Goal: Task Accomplishment & Management: Use online tool/utility

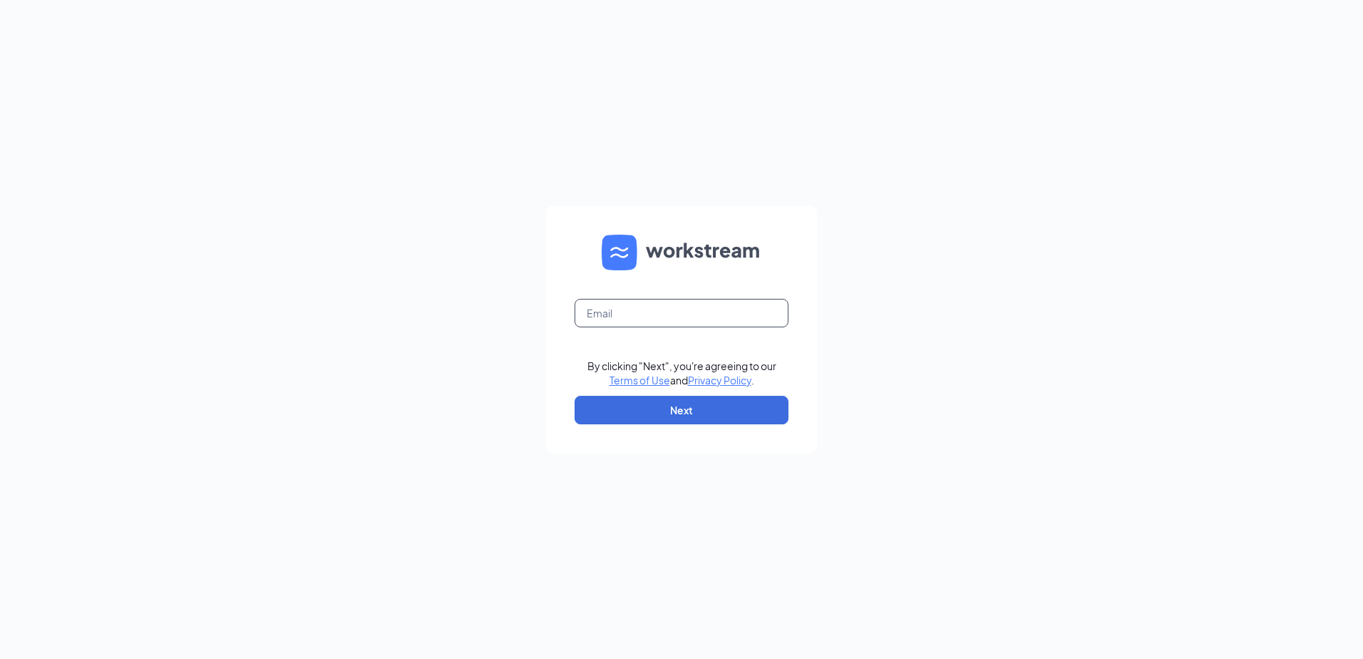
click at [704, 316] on input "text" at bounding box center [682, 313] width 214 height 29
type input "andrew.parker@firehousesubs.com"
click at [696, 412] on button "Next" at bounding box center [682, 410] width 214 height 29
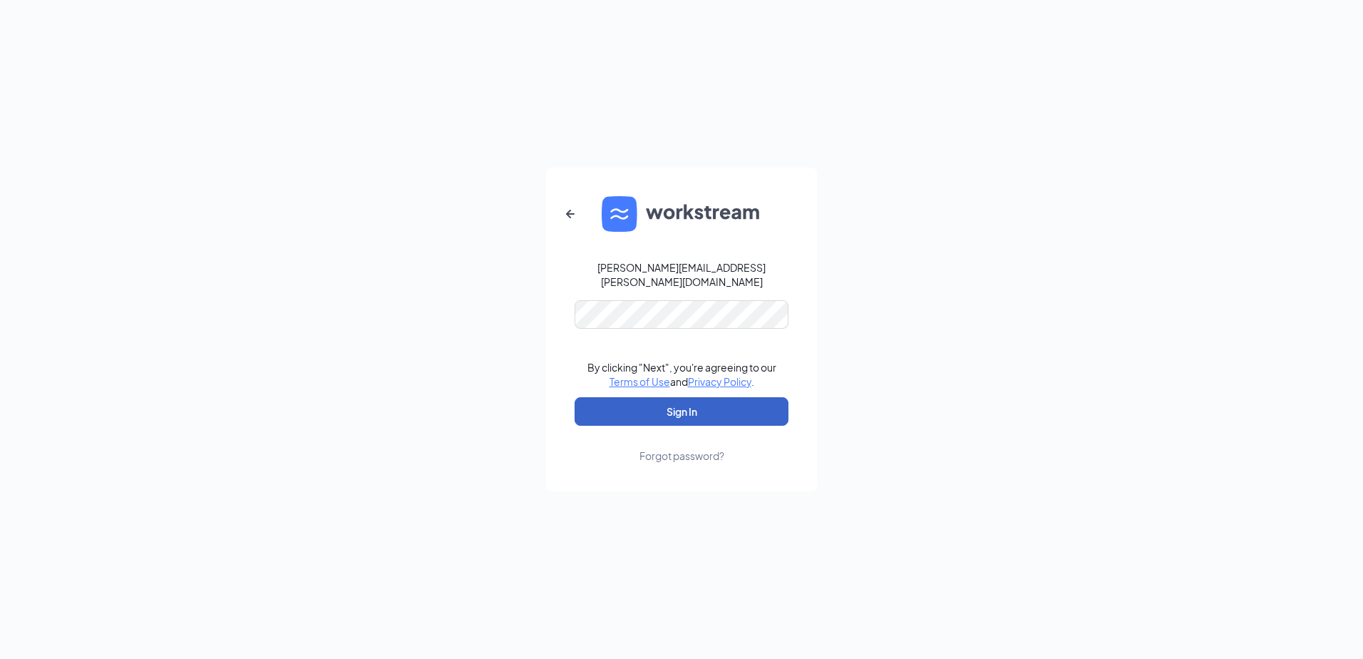
click at [674, 404] on button "Sign In" at bounding box center [682, 411] width 214 height 29
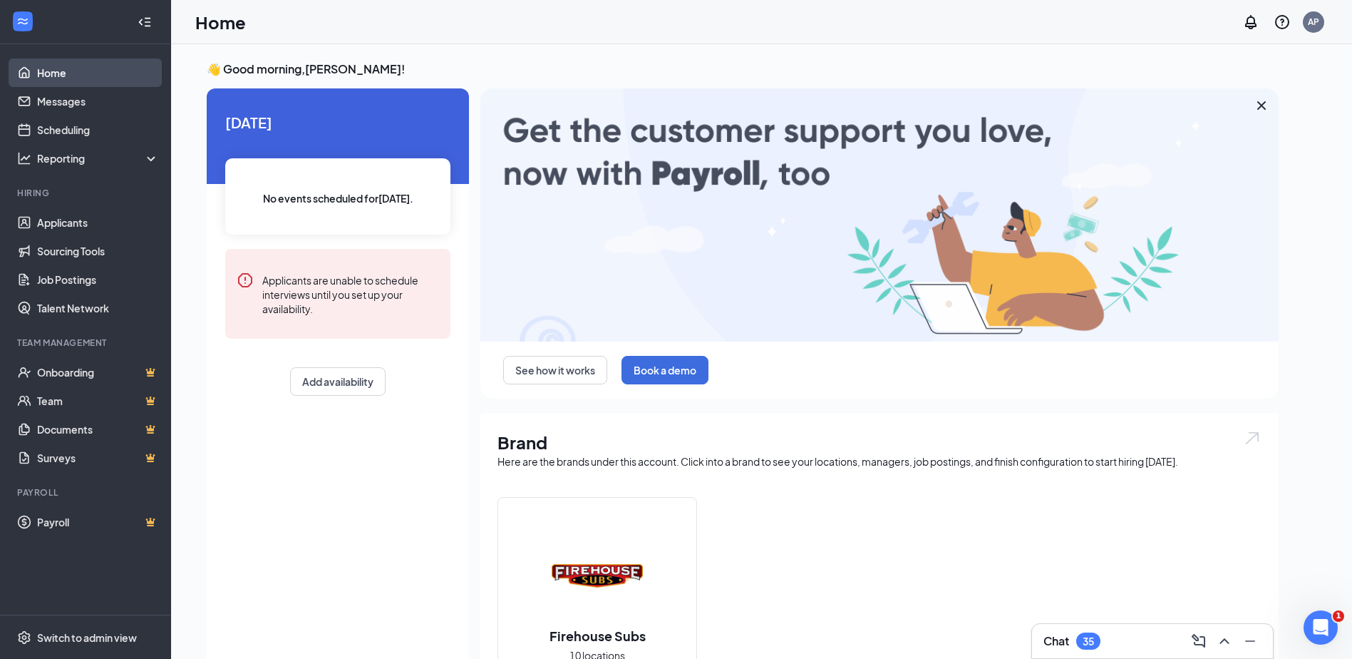
click at [58, 77] on link "Home" at bounding box center [98, 72] width 122 height 29
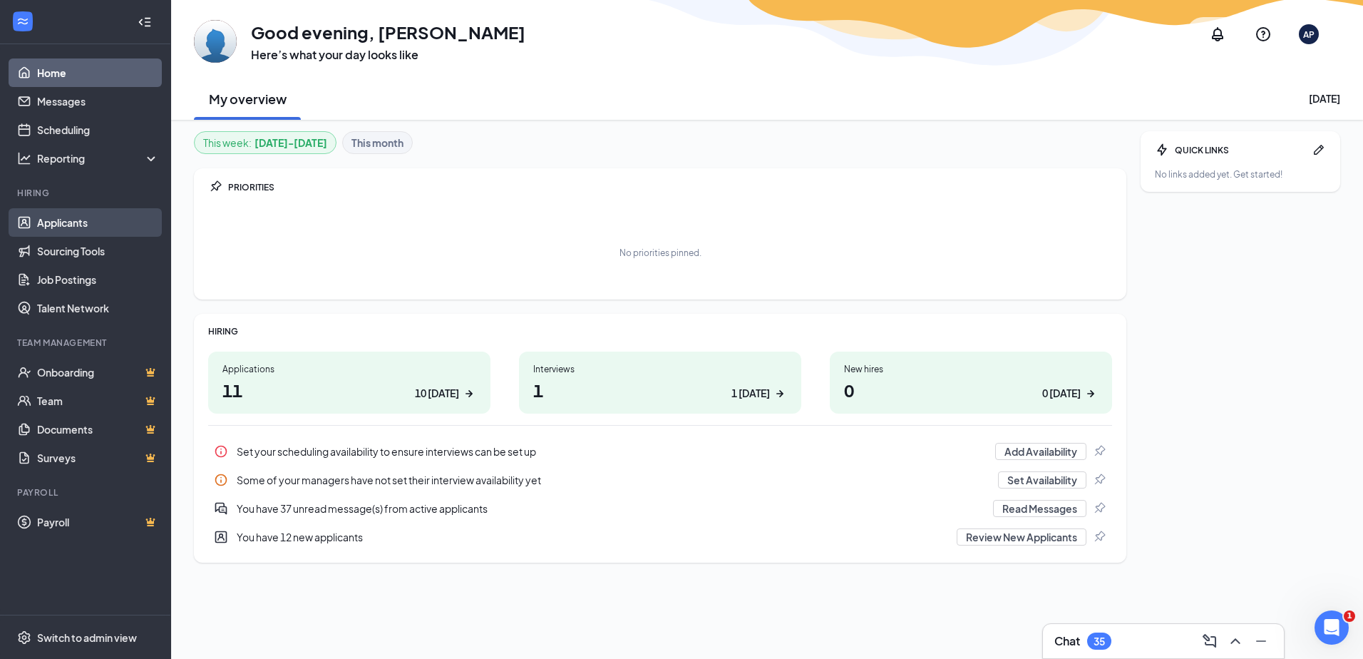
click at [69, 231] on link "Applicants" at bounding box center [98, 222] width 122 height 29
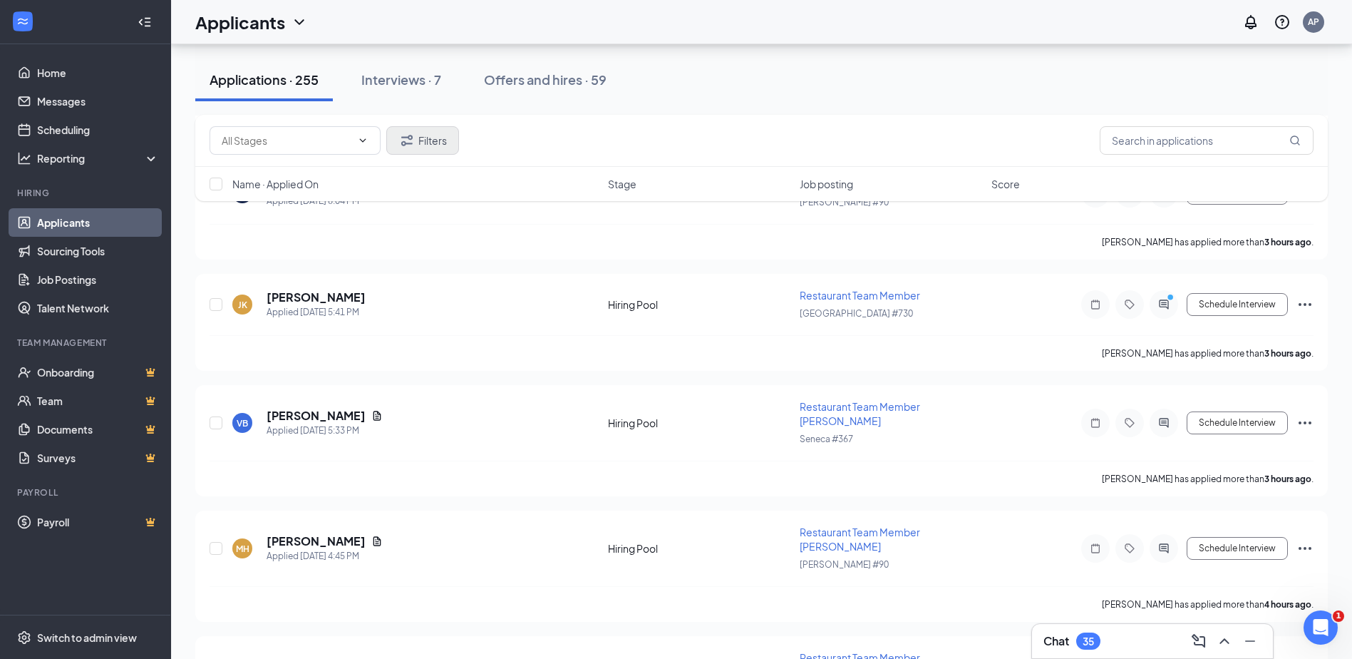
scroll to position [700, 0]
click at [104, 401] on link "Team" at bounding box center [98, 400] width 122 height 29
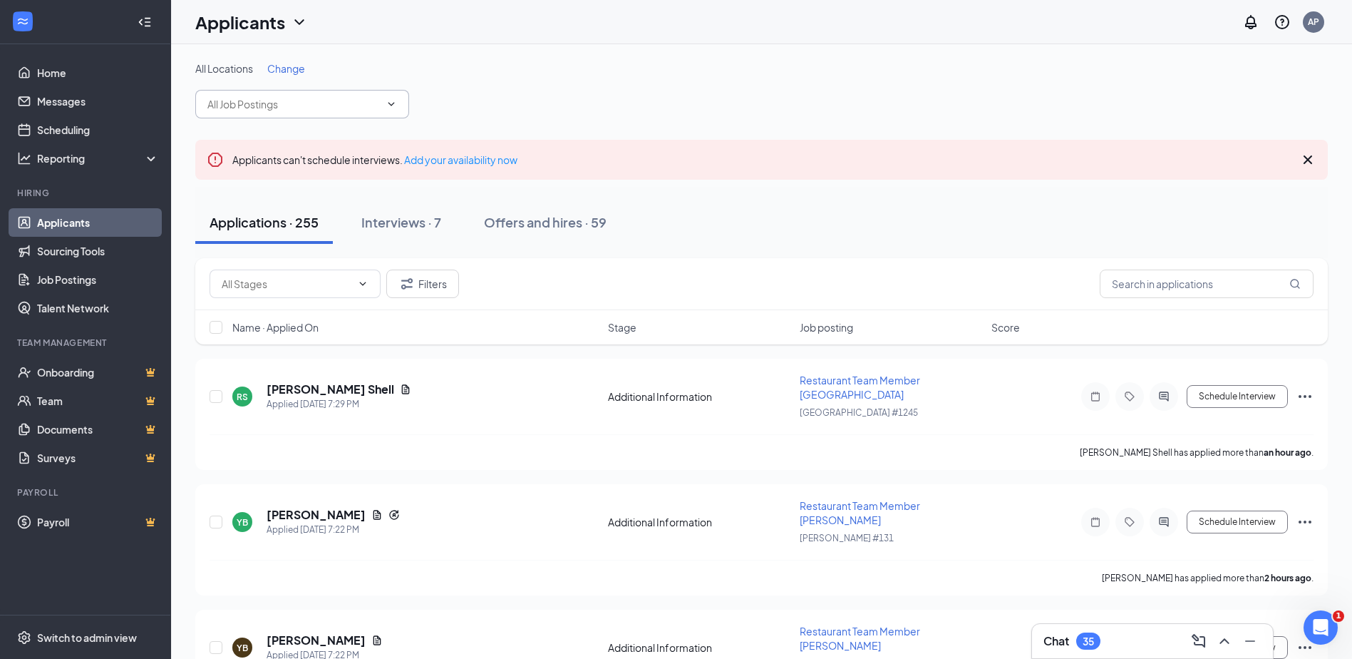
click at [322, 103] on input "text" at bounding box center [293, 104] width 172 height 16
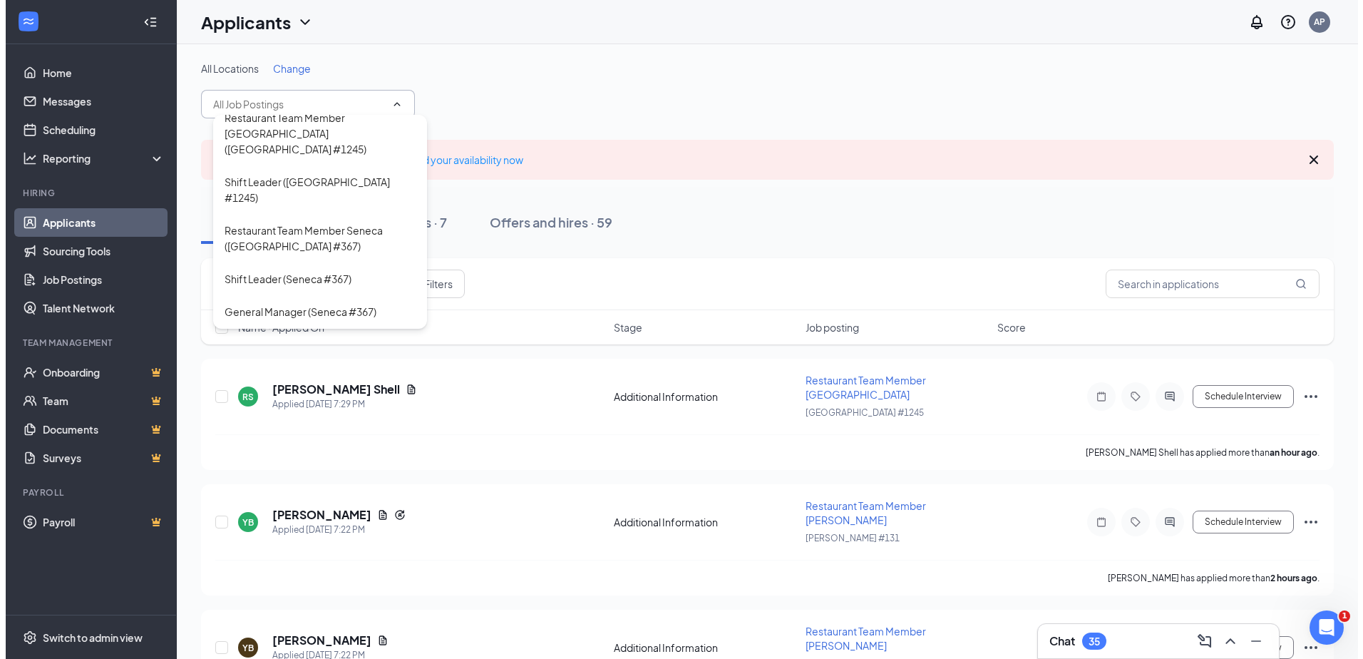
scroll to position [634, 0]
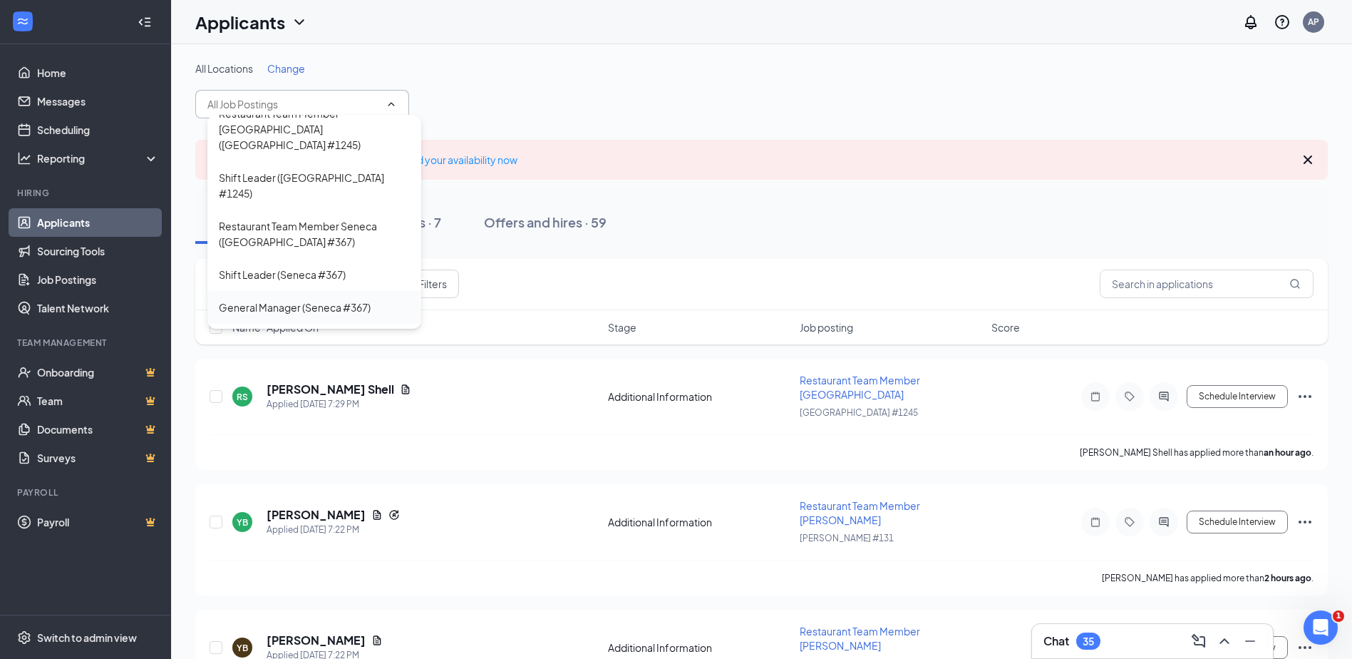
click at [369, 299] on div "General Manager (Seneca #367)" at bounding box center [295, 307] width 152 height 16
type input "General Manager (Seneca #367)"
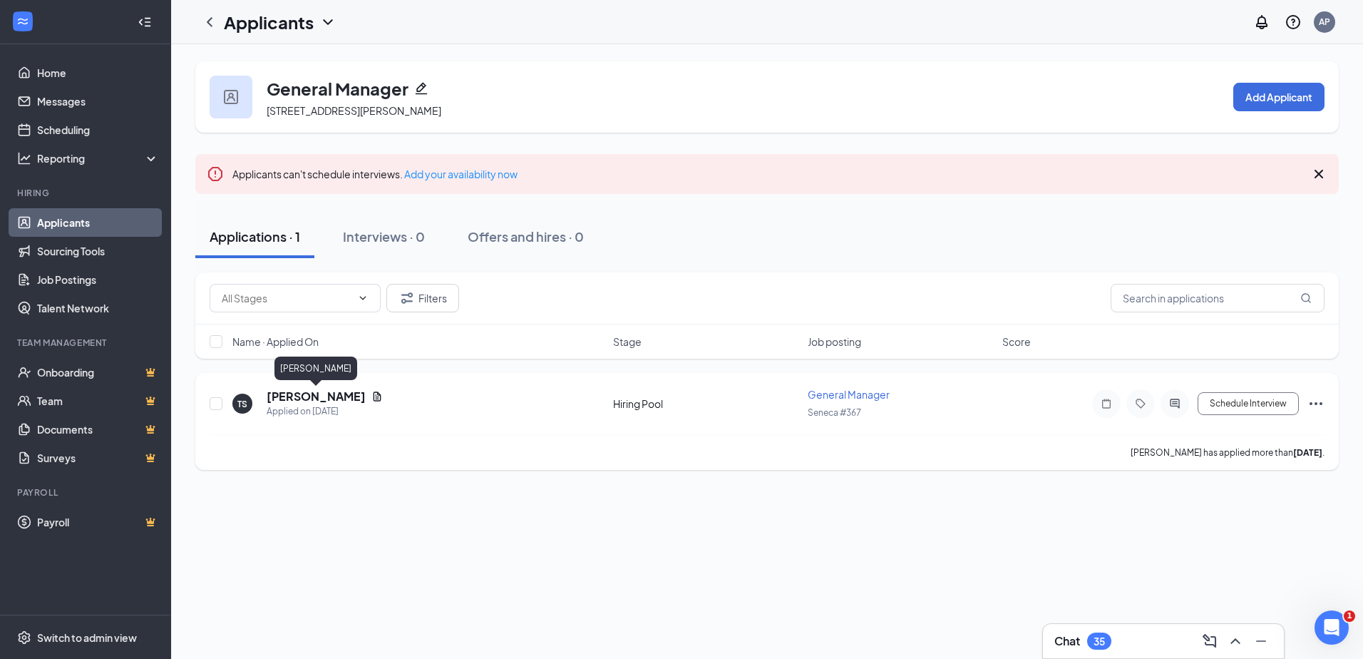
click at [323, 391] on h5 "[PERSON_NAME]" at bounding box center [316, 396] width 99 height 16
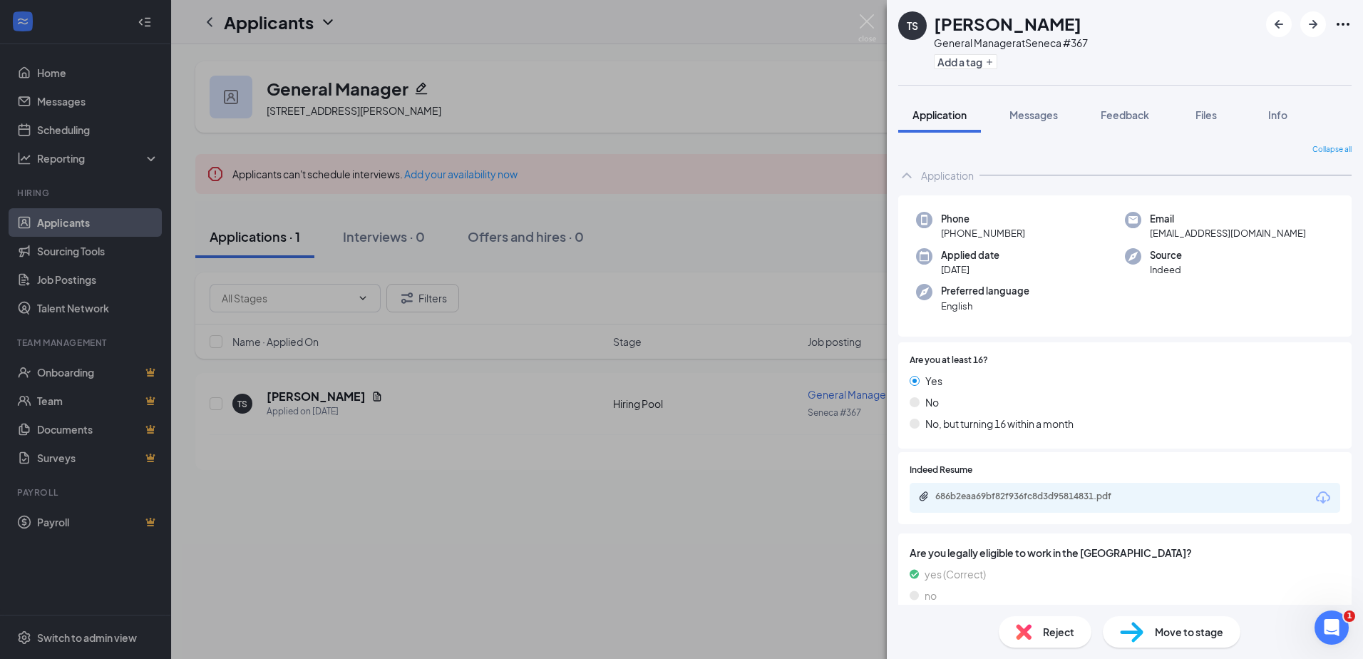
click at [1031, 634] on img at bounding box center [1024, 632] width 16 height 16
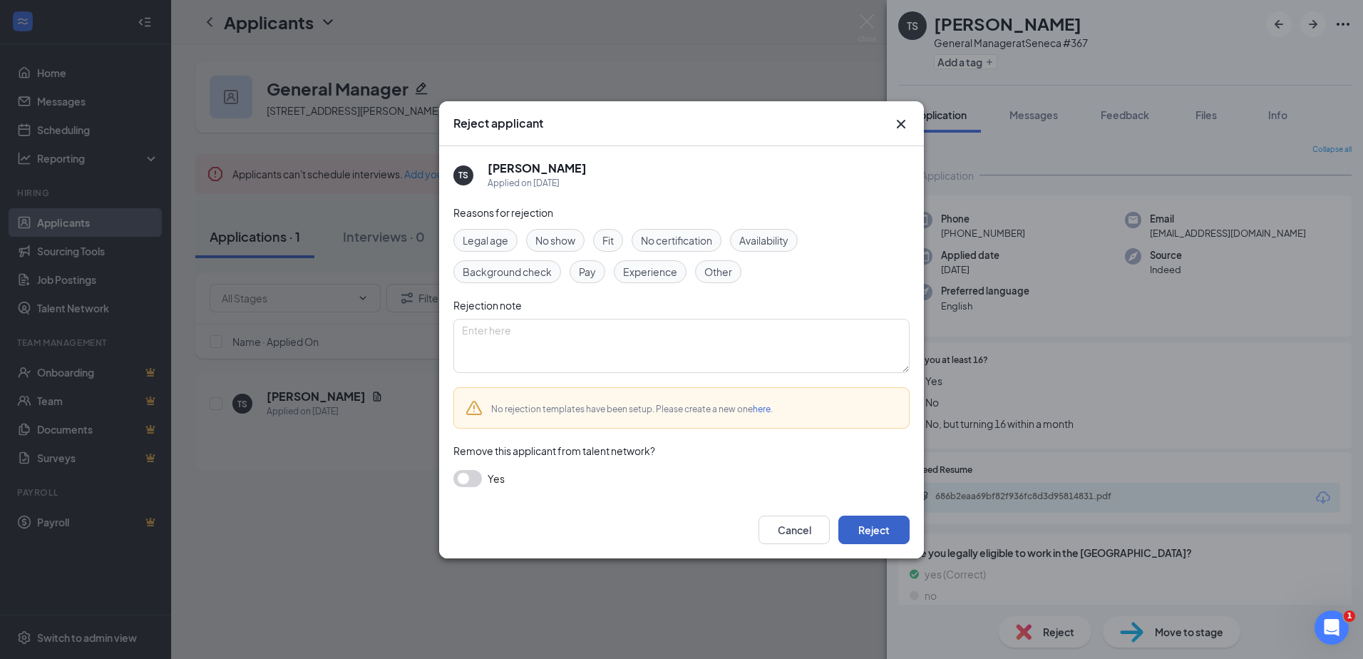
click at [862, 522] on button "Reject" at bounding box center [873, 529] width 71 height 29
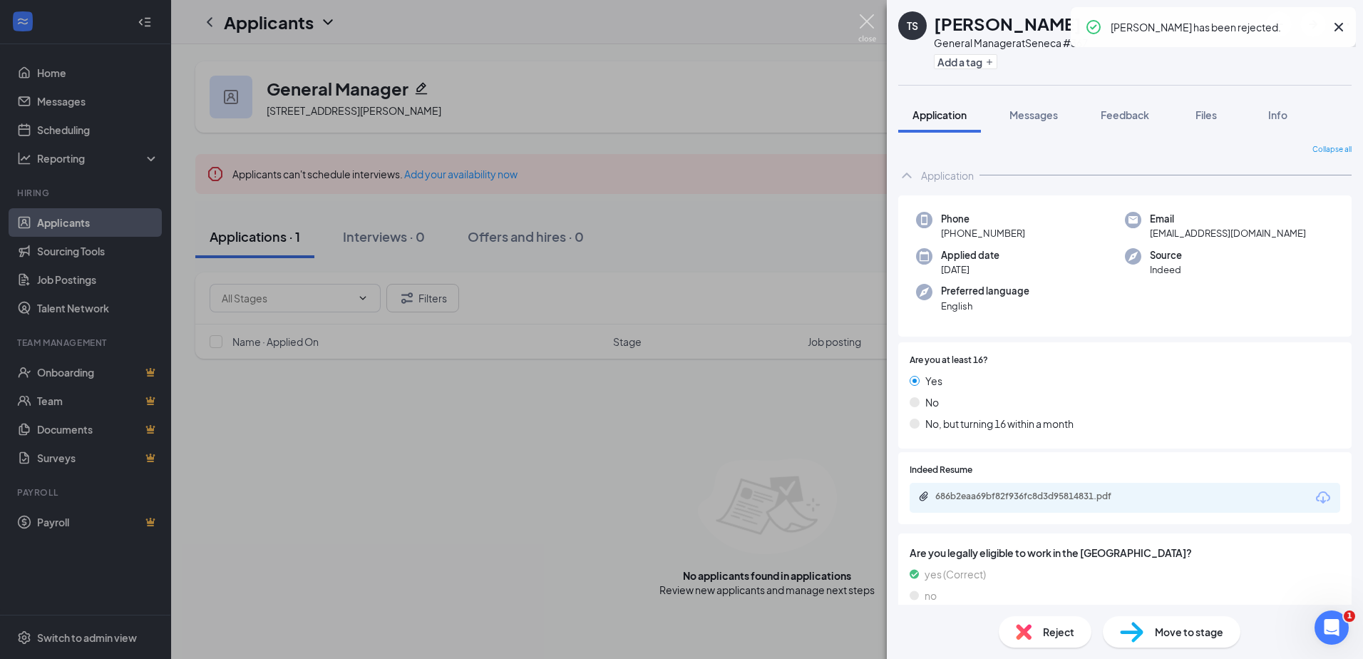
click at [868, 31] on img at bounding box center [867, 28] width 18 height 28
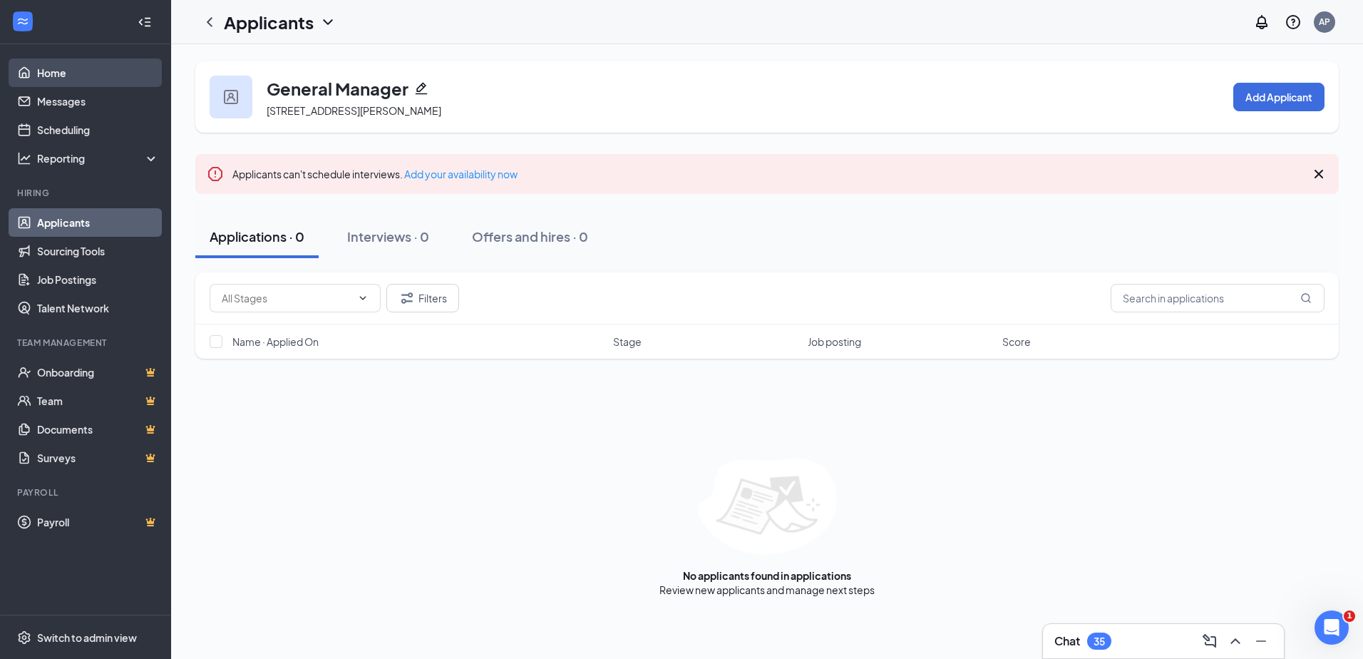
click at [58, 70] on link "Home" at bounding box center [98, 72] width 122 height 29
